Goal: Task Accomplishment & Management: Use online tool/utility

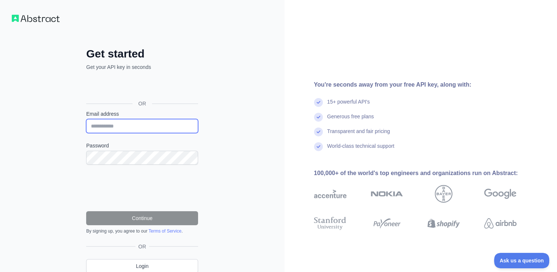
click at [140, 128] on input "Email address" at bounding box center [142, 126] width 112 height 14
type input "**********"
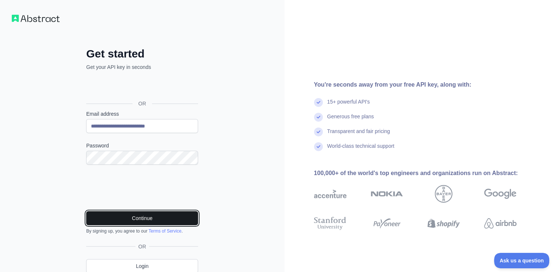
click at [160, 216] on button "Continue" at bounding box center [142, 218] width 112 height 14
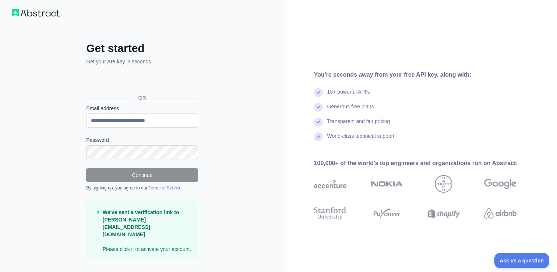
scroll to position [6, 0]
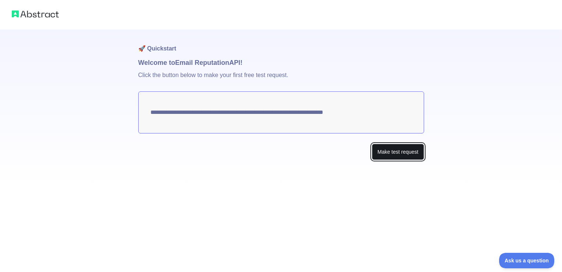
click at [409, 151] on button "Make test request" at bounding box center [398, 152] width 52 height 17
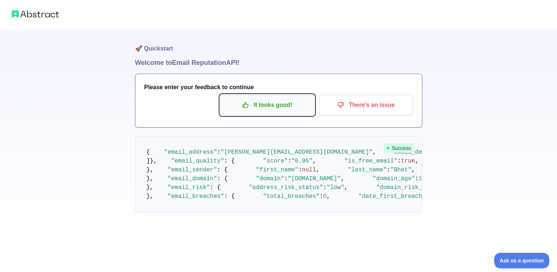
click at [278, 106] on p "It looks good!" at bounding box center [267, 105] width 83 height 13
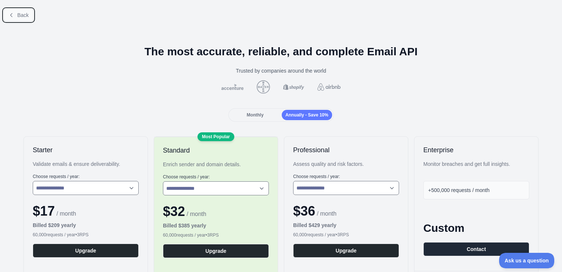
click at [11, 15] on icon at bounding box center [11, 15] width 6 height 6
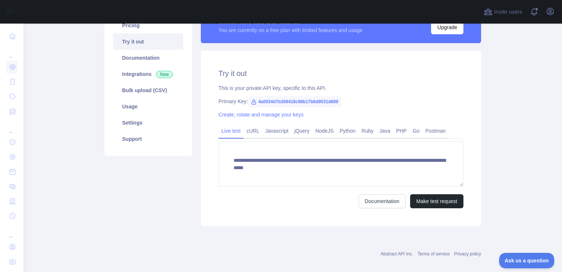
scroll to position [74, 0]
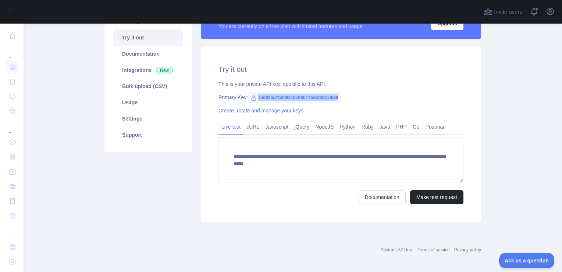
drag, startPoint x: 254, startPoint y: 98, endPoint x: 346, endPoint y: 100, distance: 91.7
click at [346, 100] on div "Primary Key: 4a0034d7b309418c98b17b6d9031d689" at bounding box center [341, 96] width 245 height 7
copy span "4a0034d7b309418c98b17b6d9031d689"
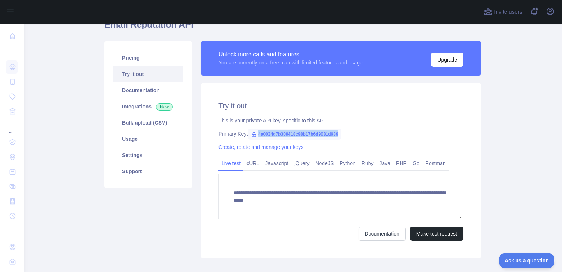
scroll to position [37, 0]
click at [337, 139] on span "4a0034d7b309418c98b17b6d9031d689" at bounding box center [294, 134] width 93 height 11
click at [305, 138] on span "4a0034d7b309418c98b17b6d9031d689" at bounding box center [294, 134] width 93 height 11
drag, startPoint x: 254, startPoint y: 135, endPoint x: 374, endPoint y: 134, distance: 119.6
click at [374, 134] on div "Primary Key: 4a0034d7b309418c98b17b6d9031d689" at bounding box center [341, 133] width 245 height 7
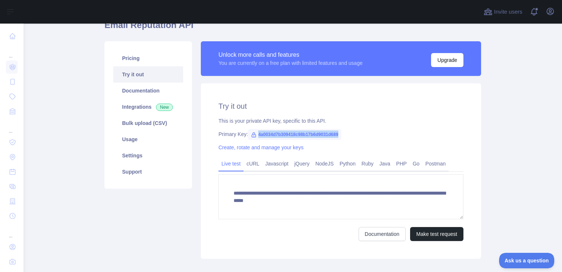
copy span "4a0034d7b309418c98b17b6d9031d689"
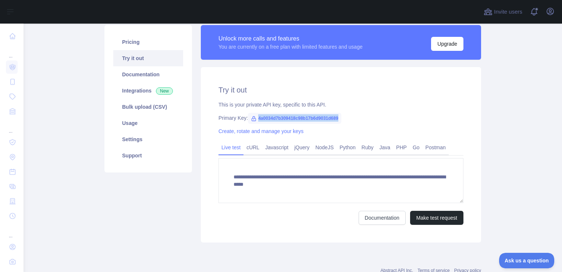
scroll to position [74, 0]
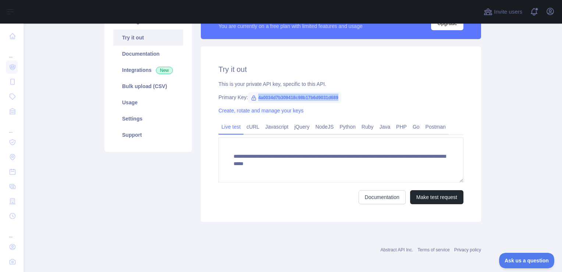
click at [289, 110] on link "Create, rotate and manage your keys" at bounding box center [261, 110] width 85 height 6
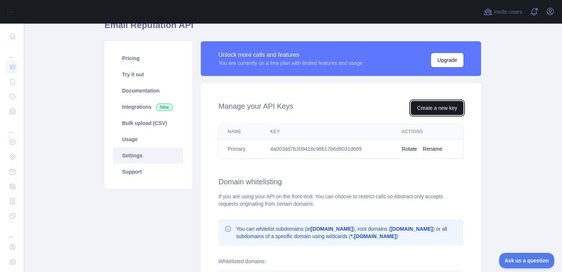
click at [441, 105] on button "Create a new key" at bounding box center [437, 108] width 53 height 14
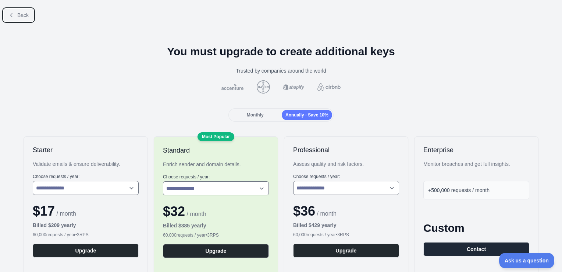
click at [14, 14] on icon at bounding box center [11, 15] width 6 height 6
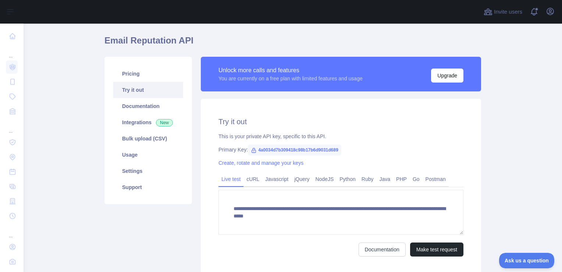
scroll to position [45, 0]
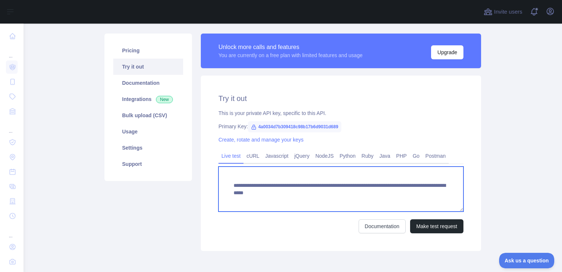
drag, startPoint x: 251, startPoint y: 194, endPoint x: 340, endPoint y: 195, distance: 89.1
click at [340, 195] on textarea "**********" at bounding box center [341, 188] width 245 height 45
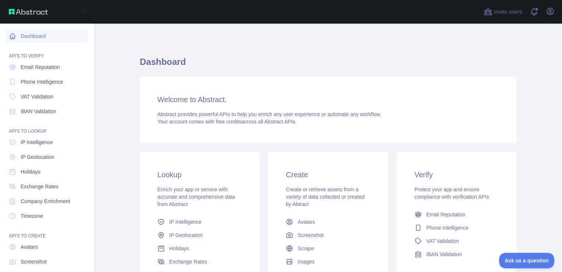
click at [30, 36] on link "Dashboard" at bounding box center [47, 35] width 82 height 13
